Goal: Information Seeking & Learning: Learn about a topic

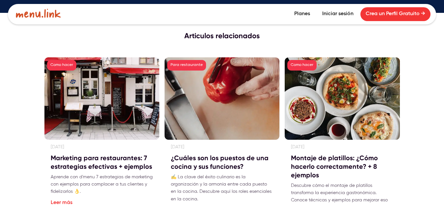
scroll to position [1987, 0]
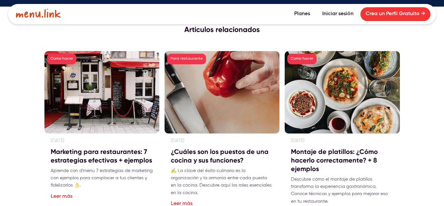
click at [220, 147] on h3 "¿Cuáles son los puestos de una cocina y sus funciones?" at bounding box center [222, 155] width 102 height 17
click at [187, 201] on link "Leer más" at bounding box center [182, 203] width 22 height 5
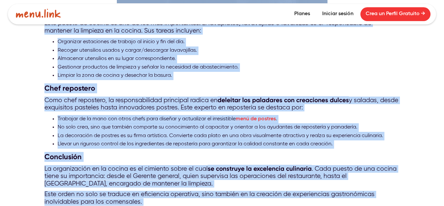
scroll to position [1895, 0]
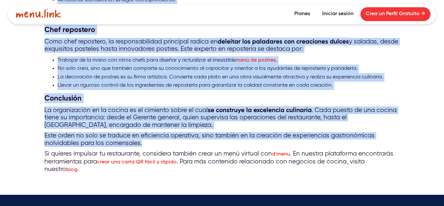
drag, startPoint x: 43, startPoint y: 123, endPoint x: 211, endPoint y: 132, distance: 168.1
copy div "Loremip do sitame c adi elitseddo Eius tem in utl etdol ma ali enimad minimveni…"
